Goal: Task Accomplishment & Management: Use online tool/utility

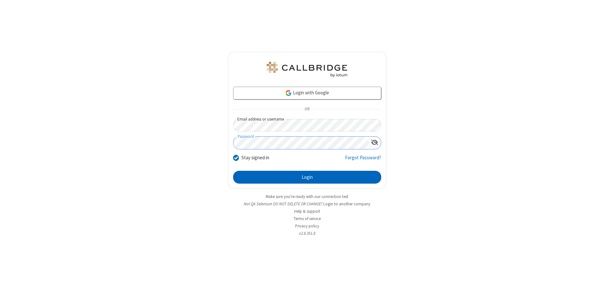
click at [307, 177] on button "Login" at bounding box center [307, 177] width 148 height 13
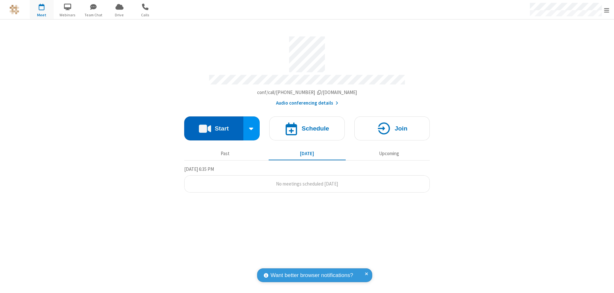
click at [214, 125] on button "Start" at bounding box center [213, 128] width 59 height 24
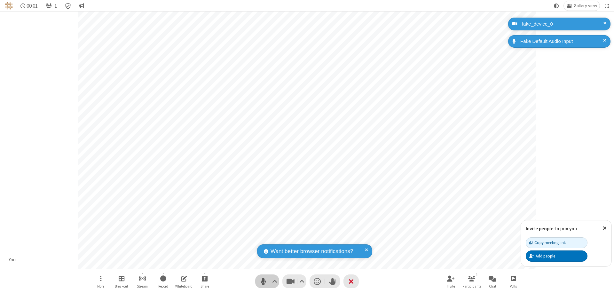
click at [263, 281] on span "Mute (⌘+Shift+A)" at bounding box center [263, 281] width 10 height 9
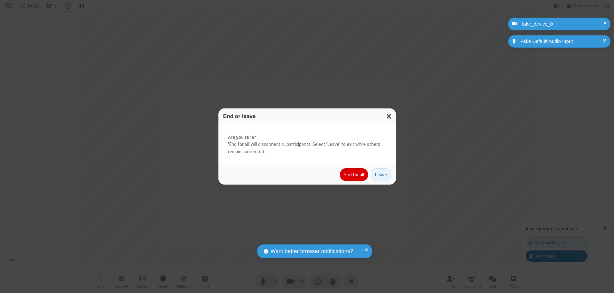
click at [354, 175] on button "End for all" at bounding box center [354, 174] width 28 height 13
